Goal: Complete application form

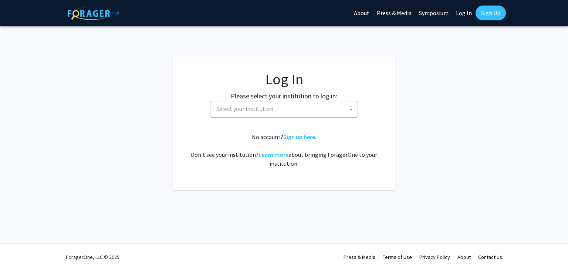
select select
click at [270, 106] on span "Select your institution" at bounding box center [244, 108] width 57 height 7
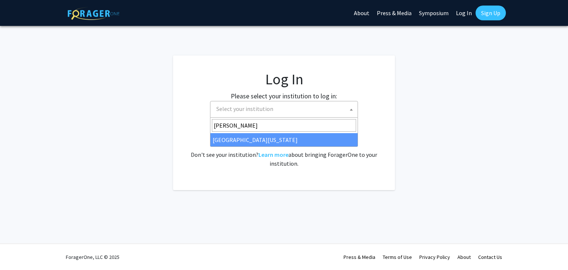
type input "kent"
select select "13"
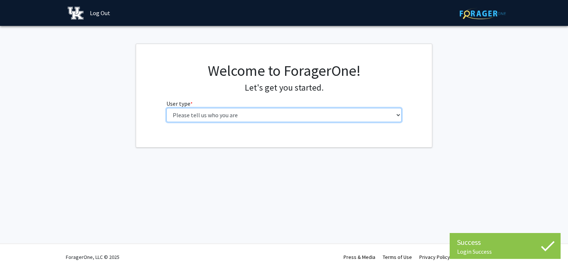
click at [262, 109] on select "Please tell us who you are Undergraduate Student Master's Student Doctoral Cand…" at bounding box center [284, 115] width 236 height 14
select select "1: undergrad"
click at [166, 108] on select "Please tell us who you are Undergraduate Student Master's Student Doctoral Cand…" at bounding box center [284, 115] width 236 height 14
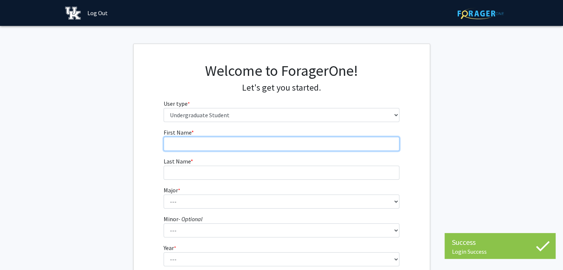
click at [203, 141] on input "First Name * required" at bounding box center [282, 144] width 236 height 14
type input "Faisal"
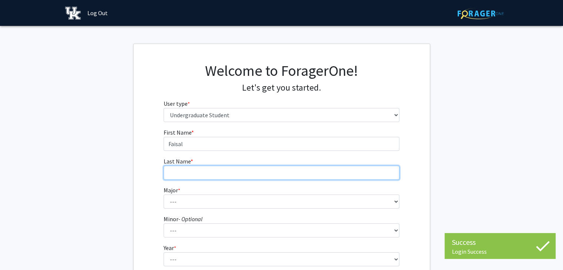
type input "Alabbasi"
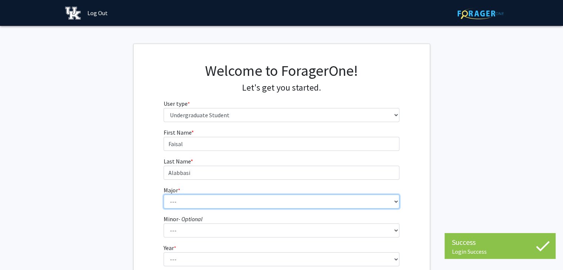
click at [200, 201] on select "--- Accounting Aerospace Engineering African American & Africana Studies Agricu…" at bounding box center [282, 202] width 236 height 14
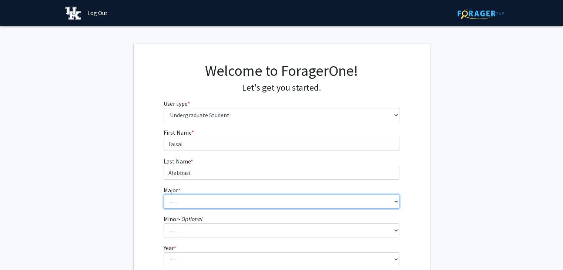
select select "30: 867"
click at [164, 195] on select "--- Accounting Aerospace Engineering African American & Africana Studies Agricu…" at bounding box center [282, 202] width 236 height 14
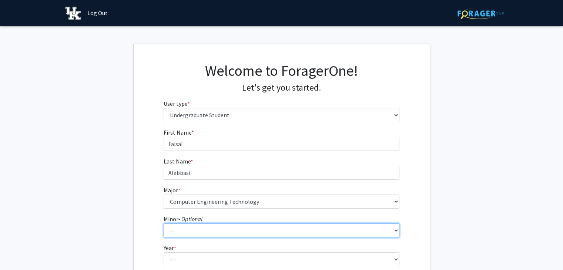
click at [189, 229] on select "--- African American & Africana Studies Agricultural Economics American Studies…" at bounding box center [282, 230] width 236 height 14
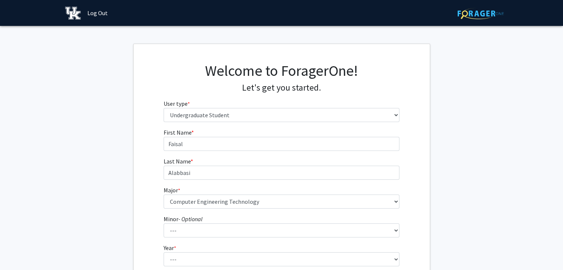
click at [145, 150] on div "First Name * required [PERSON_NAME] Last Name * required Alabbasi Major * requi…" at bounding box center [282, 222] width 296 height 188
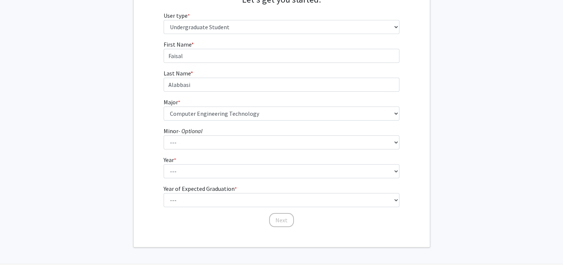
scroll to position [96, 0]
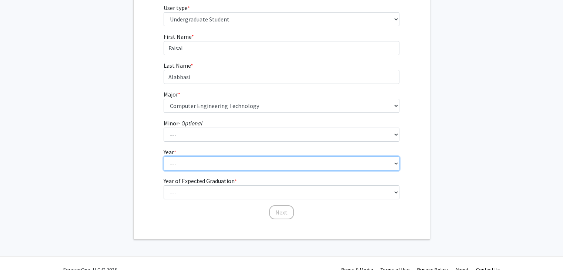
drag, startPoint x: 171, startPoint y: 162, endPoint x: 165, endPoint y: 170, distance: 9.5
click at [165, 170] on select "--- First-year Sophomore Junior Senior Postbaccalaureate Certificate" at bounding box center [282, 163] width 236 height 14
select select "3: junior"
click at [164, 156] on select "--- First-year Sophomore Junior Senior Postbaccalaureate Certificate" at bounding box center [282, 163] width 236 height 14
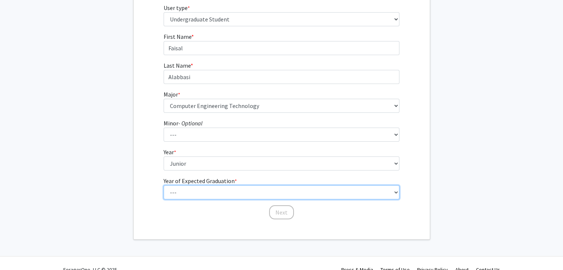
click at [192, 186] on select "--- 2025 2026 2027 2028 2029 2030 2031 2032 2033 2034" at bounding box center [282, 192] width 236 height 14
click at [164, 185] on select "--- 2025 2026 2027 2028 2029 2030 2031 2032 2033 2034" at bounding box center [282, 192] width 236 height 14
click at [192, 188] on select "--- 2025 2026 2027 2028 2029 2030 2031 2032 2033 2034" at bounding box center [282, 192] width 236 height 14
select select "4: 2028"
click at [164, 185] on select "--- 2025 2026 2027 2028 2029 2030 2031 2032 2033 2034" at bounding box center [282, 192] width 236 height 14
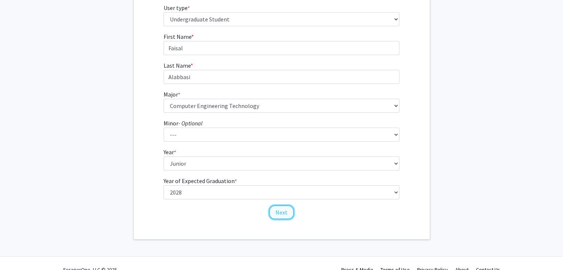
click at [280, 208] on button "Next" at bounding box center [281, 212] width 25 height 14
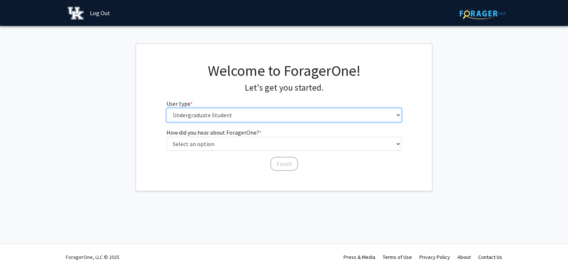
click at [243, 115] on select "Please tell us who you are Undergraduate Student Master's Student Doctoral Cand…" at bounding box center [284, 115] width 236 height 14
click at [166, 108] on select "Please tell us who you are Undergraduate Student Master's Student Doctoral Cand…" at bounding box center [284, 115] width 236 height 14
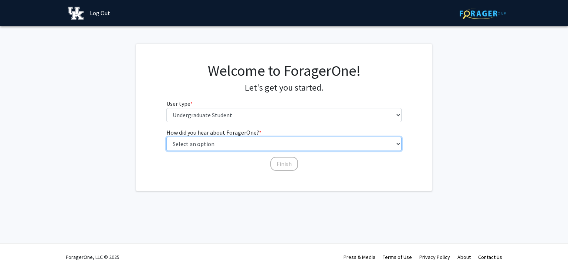
click at [216, 142] on select "Select an option Peer/student recommendation Faculty/staff recommendation Unive…" at bounding box center [284, 144] width 236 height 14
click at [166, 137] on select "Select an option Peer/student recommendation Faculty/staff recommendation Unive…" at bounding box center [284, 144] width 236 height 14
click at [243, 147] on select "Select an option Peer/student recommendation Faculty/staff recommendation Unive…" at bounding box center [284, 144] width 236 height 14
select select "5: other"
click at [166, 137] on select "Select an option Peer/student recommendation Faculty/staff recommendation Unive…" at bounding box center [284, 144] width 236 height 14
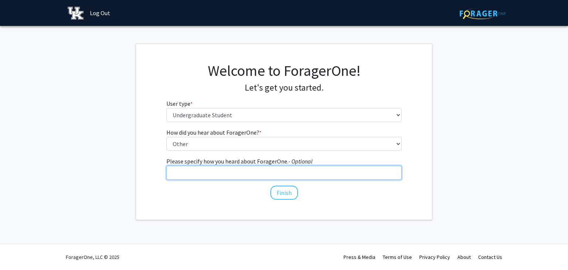
click at [224, 168] on input "Please specify how you heard about ForagerOne. - Optional" at bounding box center [284, 173] width 236 height 14
type input "building"
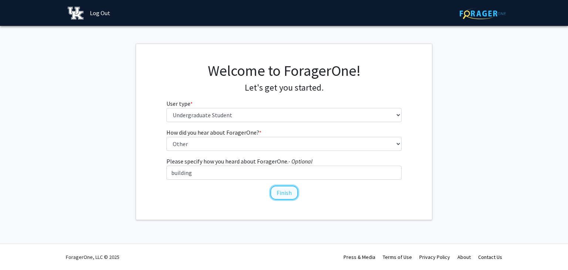
click at [284, 196] on button "Finish" at bounding box center [284, 193] width 28 height 14
